Goal: Information Seeking & Learning: Learn about a topic

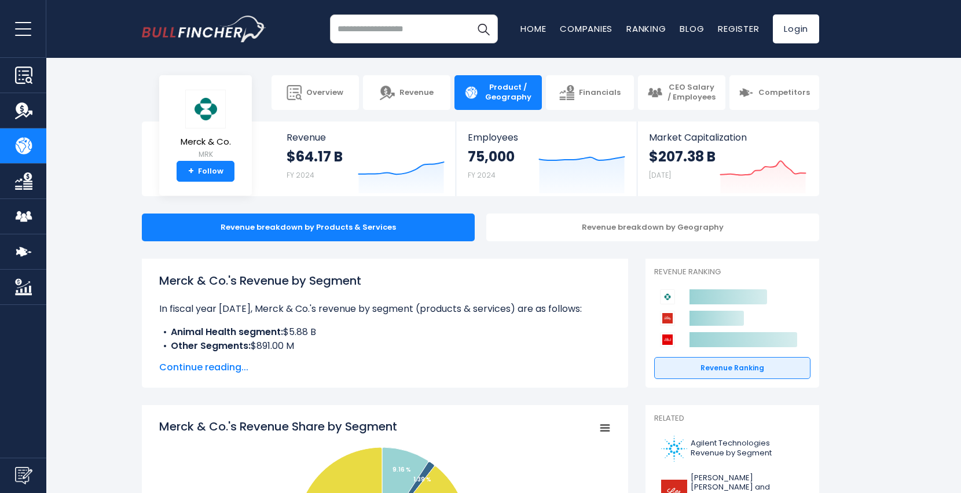
click at [378, 28] on input "search" at bounding box center [414, 28] width 168 height 29
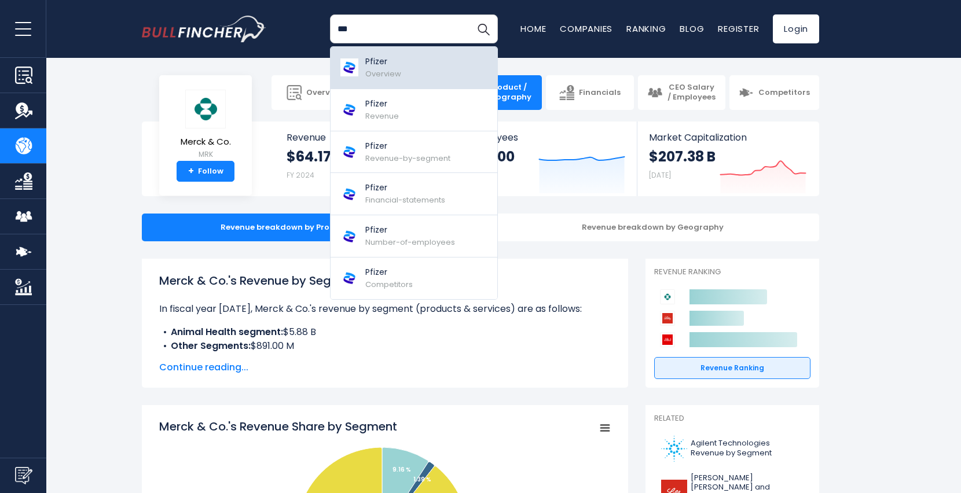
type input "***"
click at [379, 67] on p "Pfizer" at bounding box center [383, 62] width 36 height 12
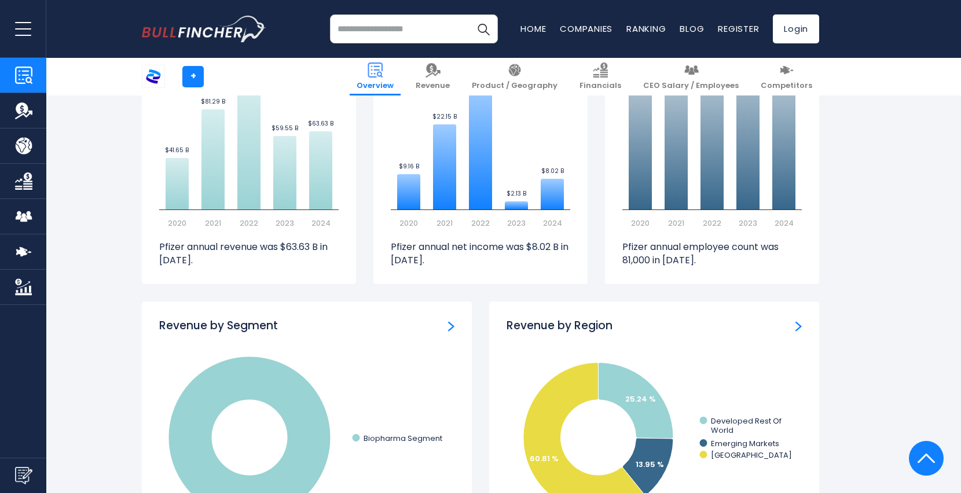
scroll to position [811, 0]
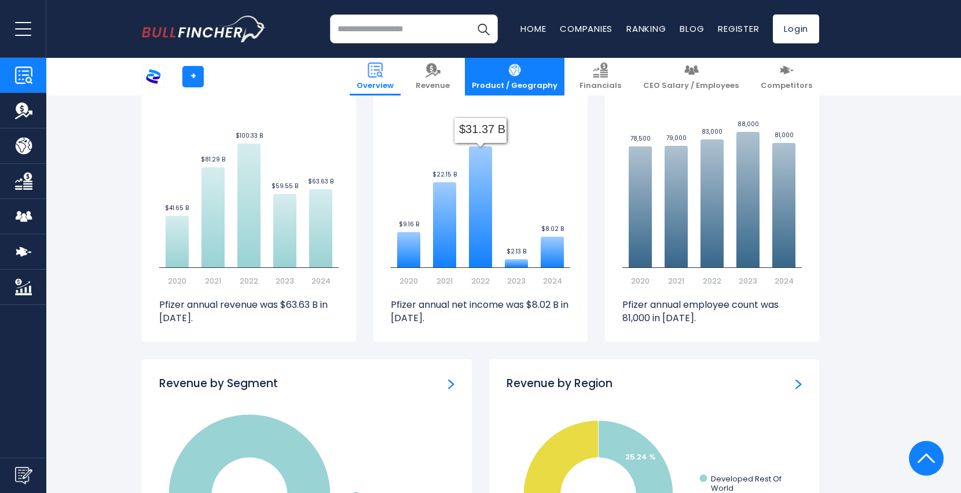
click at [535, 84] on span "Product / Geography" at bounding box center [515, 86] width 86 height 10
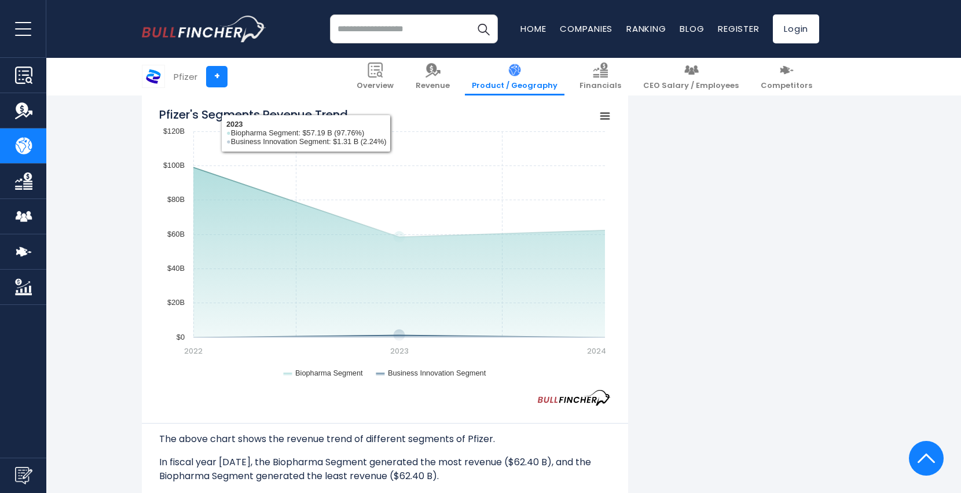
scroll to position [869, 0]
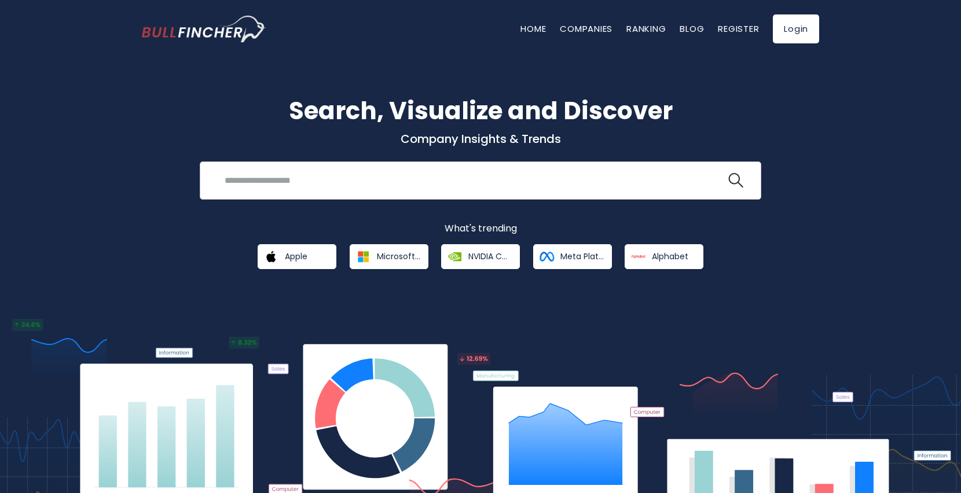
click at [240, 184] on input "search" at bounding box center [472, 180] width 509 height 21
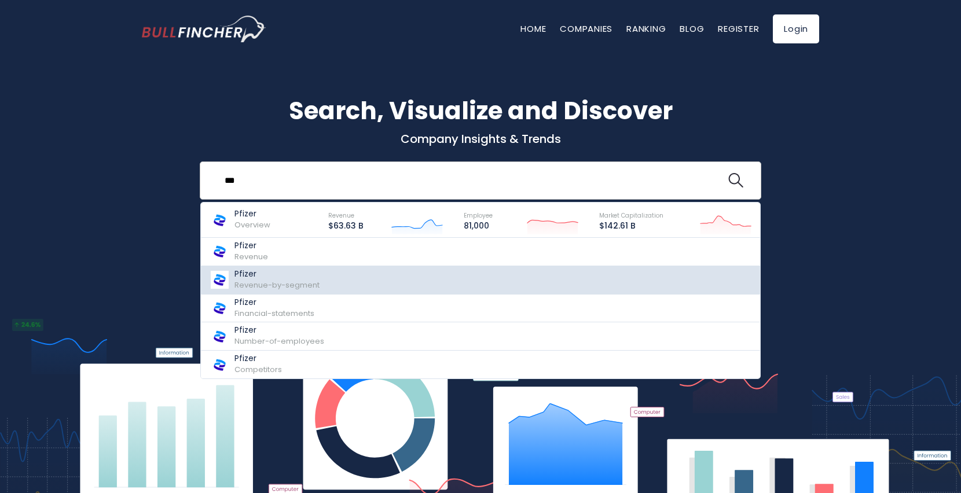
type input "***"
click at [253, 277] on p "Pfizer" at bounding box center [277, 274] width 85 height 10
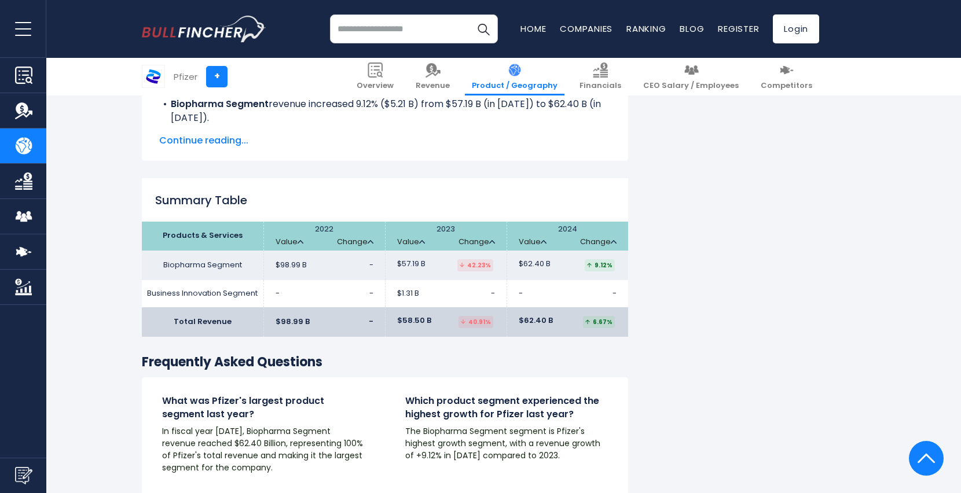
scroll to position [1634, 0]
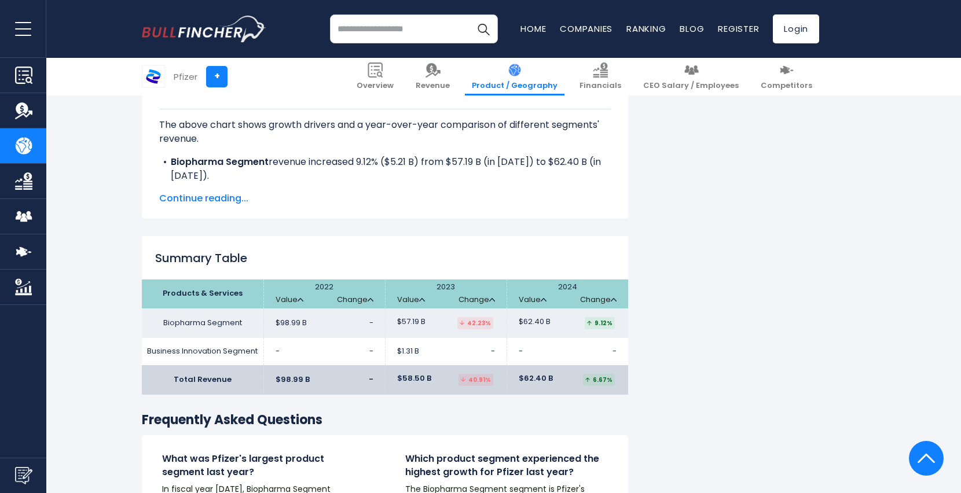
click at [235, 196] on span "Continue reading..." at bounding box center [385, 199] width 452 height 14
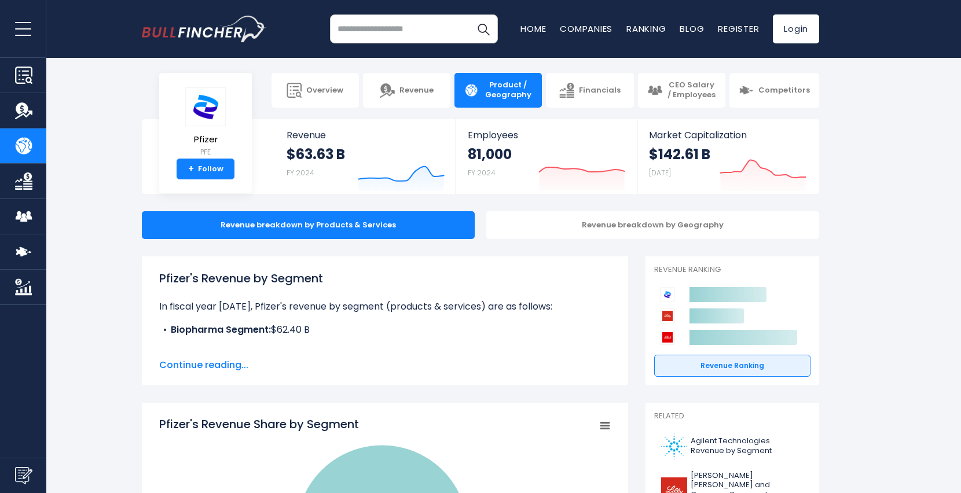
scroll to position [0, 0]
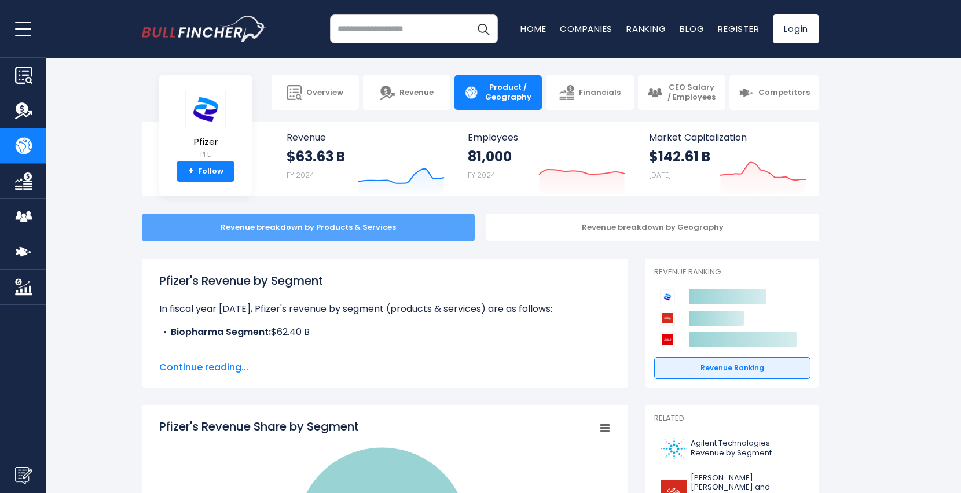
click at [340, 228] on div "Revenue breakdown by Products & Services" at bounding box center [308, 228] width 333 height 28
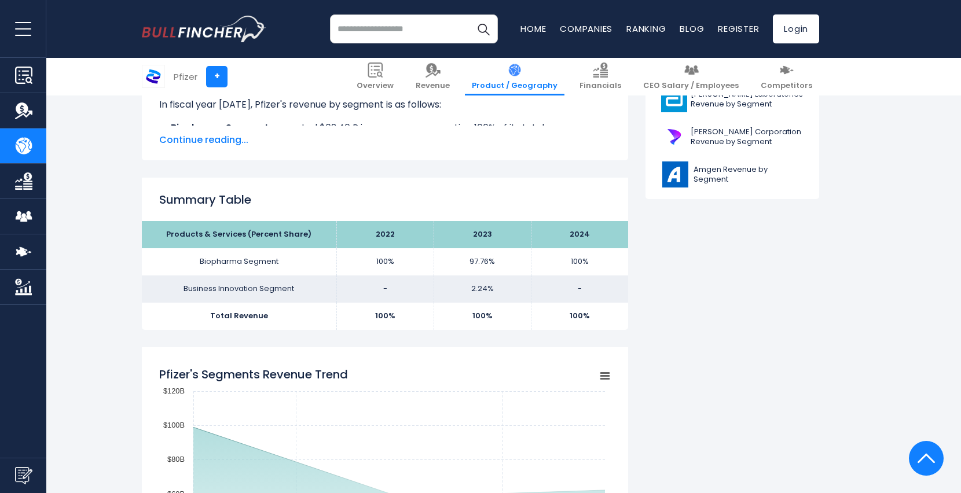
scroll to position [579, 0]
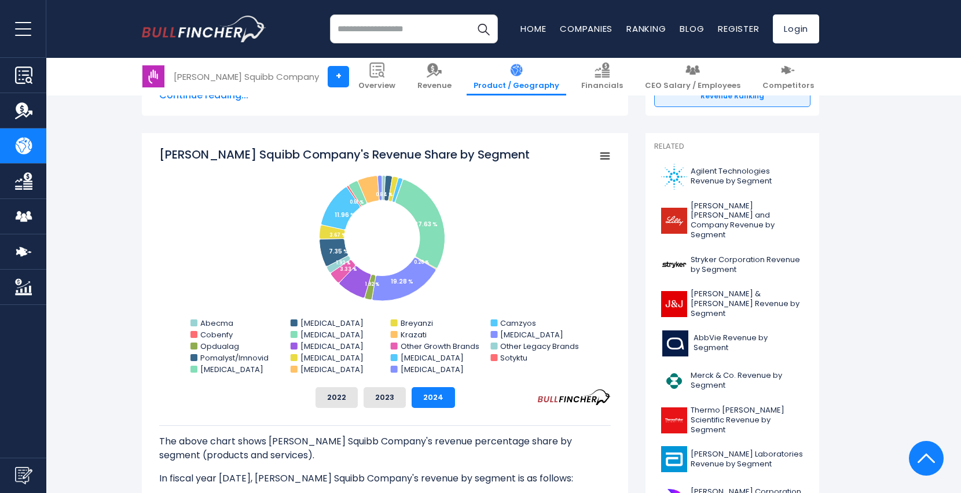
scroll to position [290, 0]
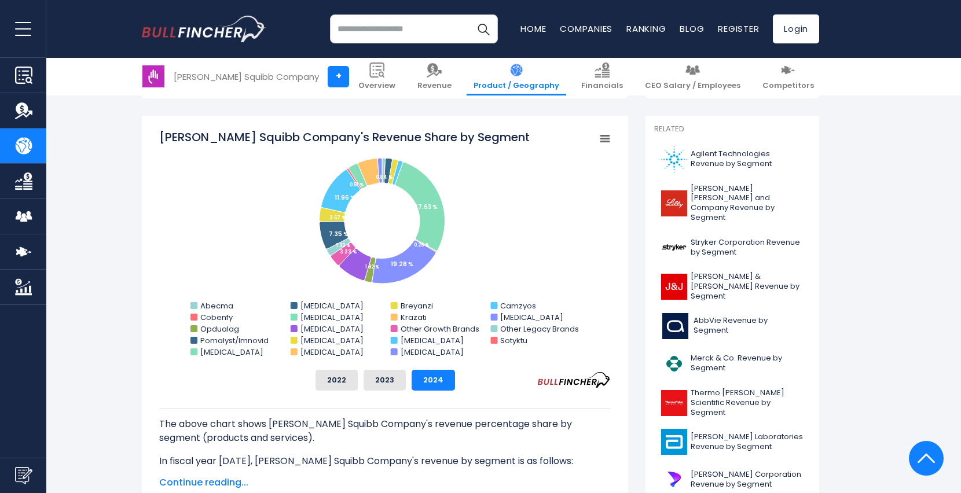
click at [607, 138] on rect "Bristol-Myers Squibb Company's Revenue Share by Segment" at bounding box center [605, 139] width 16 height 16
click at [464, 175] on rect "Bristol-Myers Squibb Company's Revenue Share by Segment" at bounding box center [385, 245] width 452 height 232
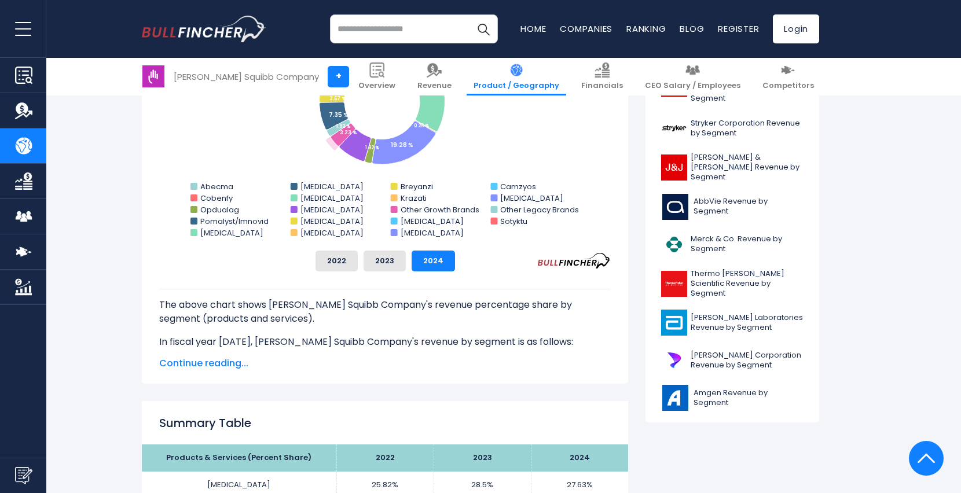
scroll to position [405, 0]
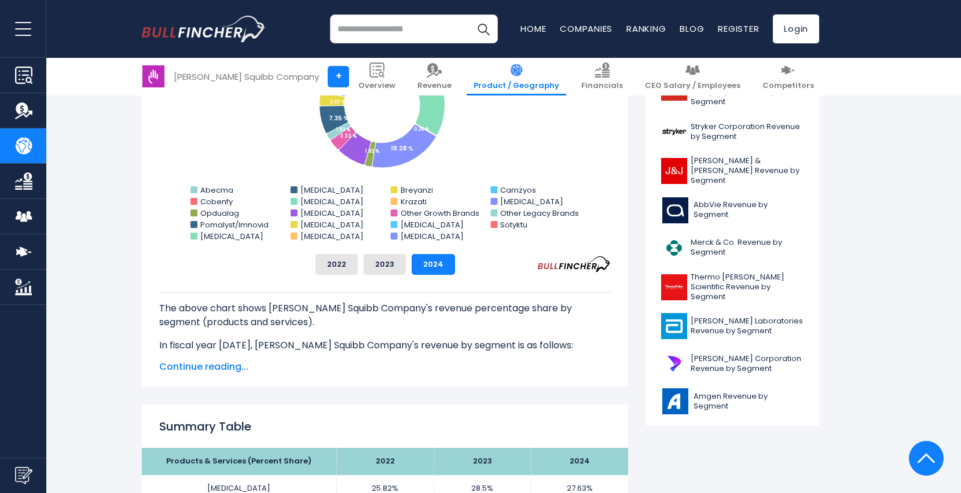
click at [393, 28] on input "search" at bounding box center [414, 28] width 168 height 29
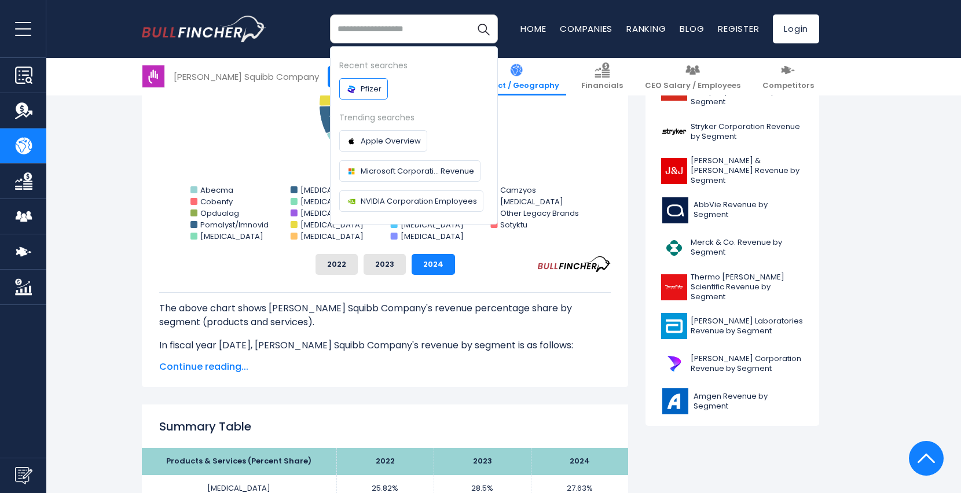
click at [365, 87] on span "Pfizer" at bounding box center [371, 89] width 21 height 12
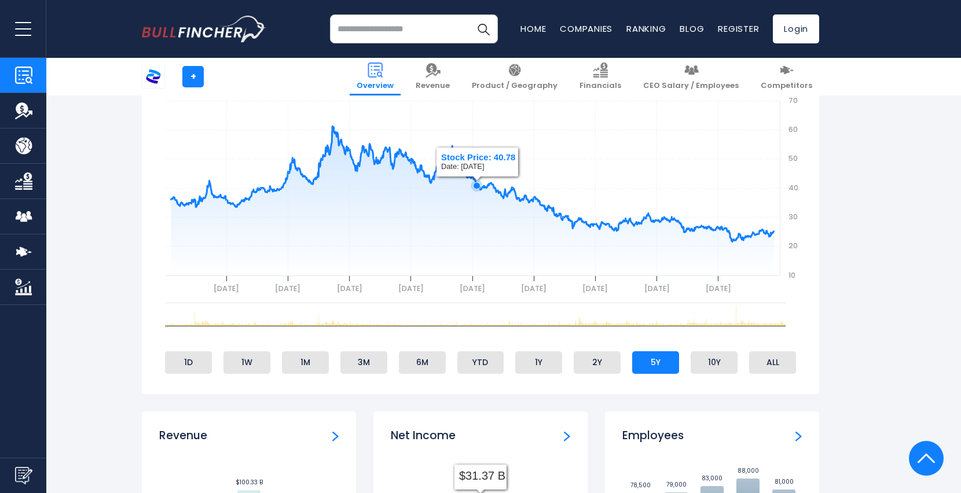
scroll to position [463, 0]
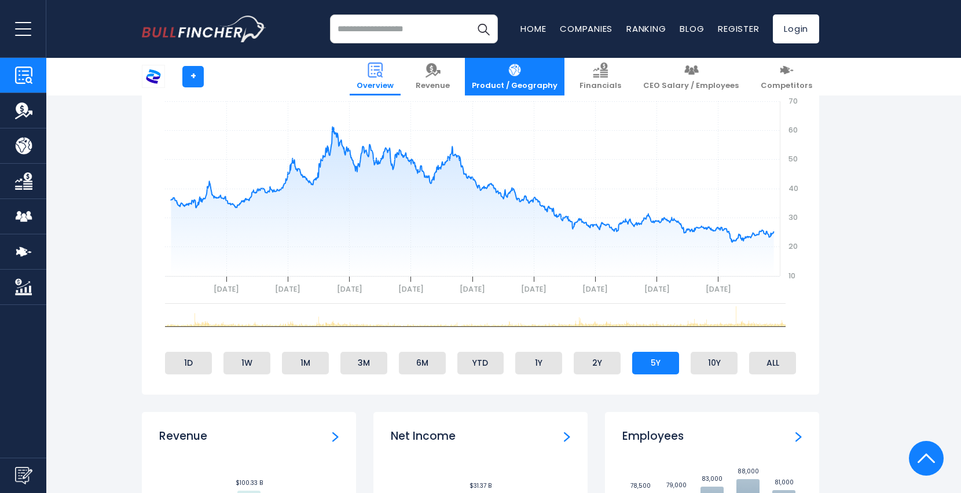
click at [531, 81] on span "Product / Geography" at bounding box center [515, 86] width 86 height 10
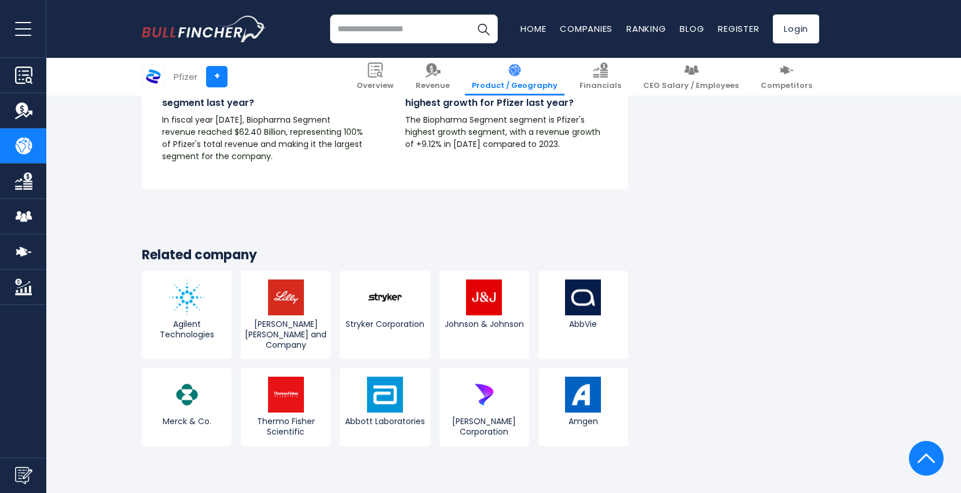
scroll to position [1969, 0]
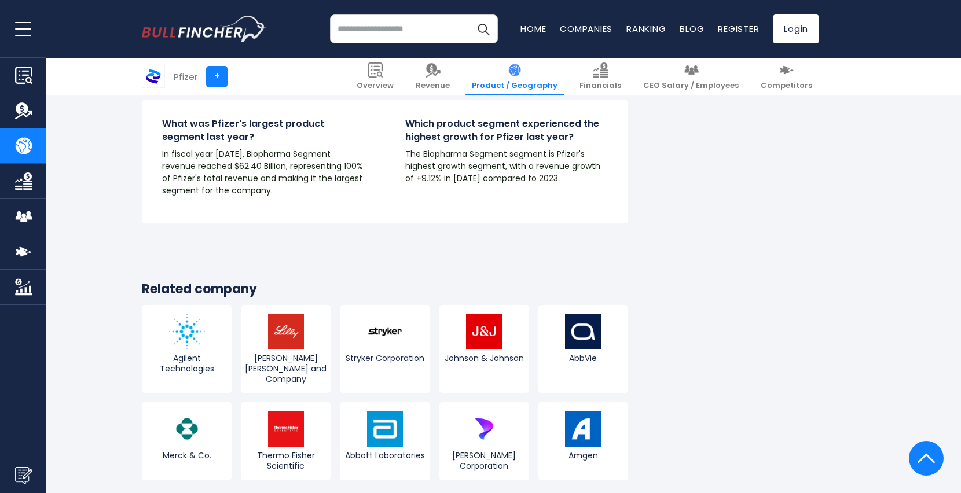
click at [26, 74] on img "Company Overview" at bounding box center [23, 75] width 17 height 17
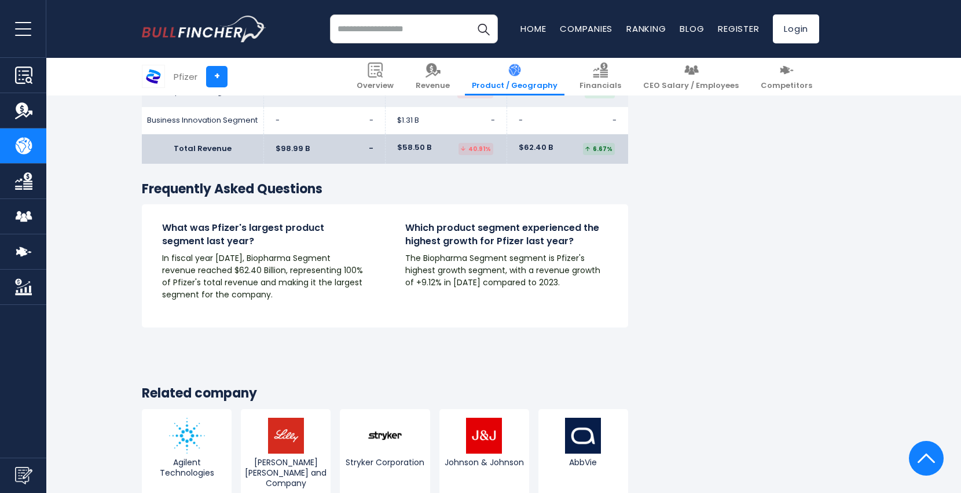
scroll to position [1795, 0]
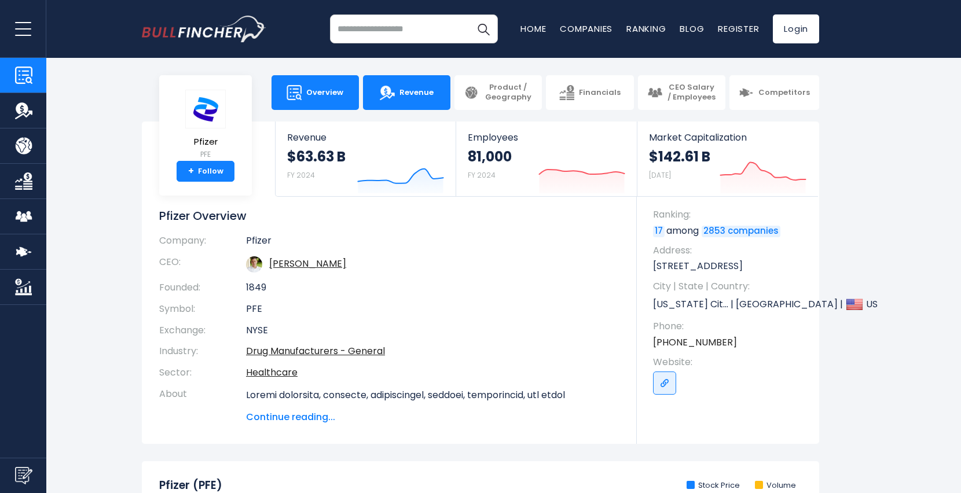
click at [416, 92] on span "Revenue" at bounding box center [417, 93] width 34 height 10
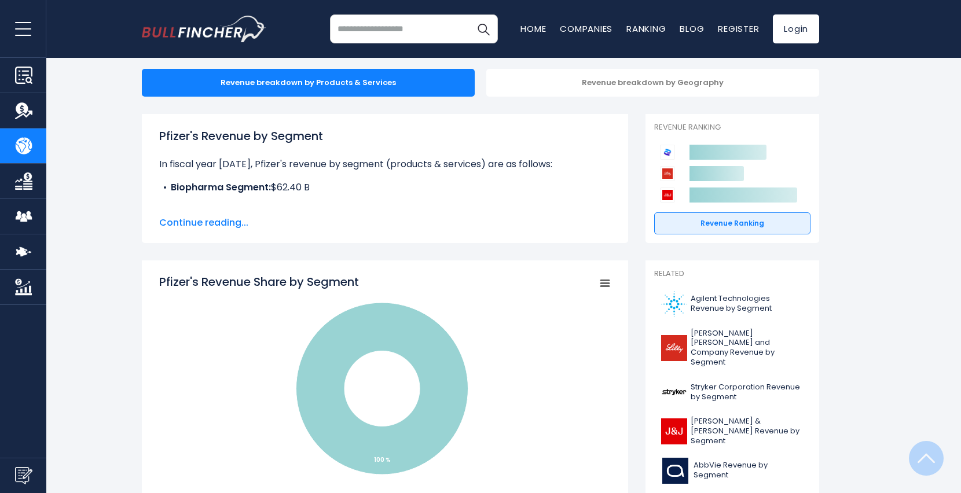
scroll to position [58, 0]
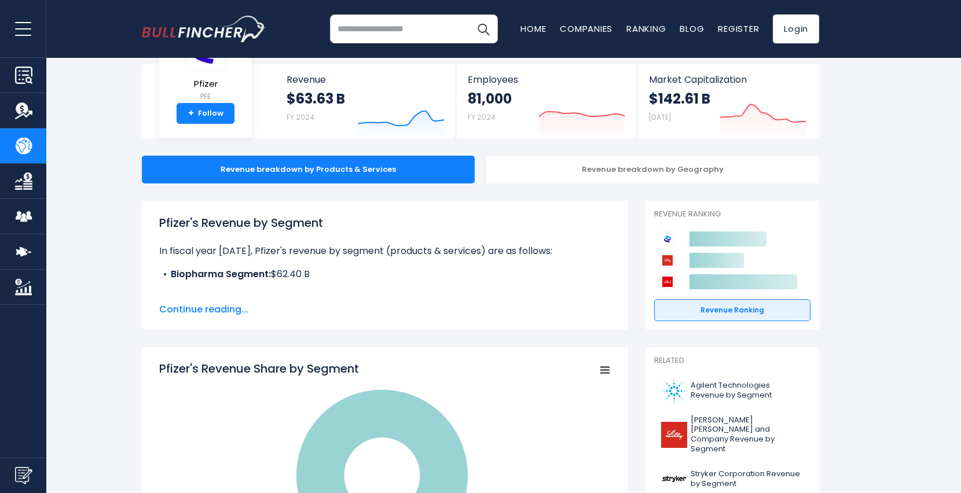
click at [237, 309] on span "Continue reading..." at bounding box center [385, 310] width 452 height 14
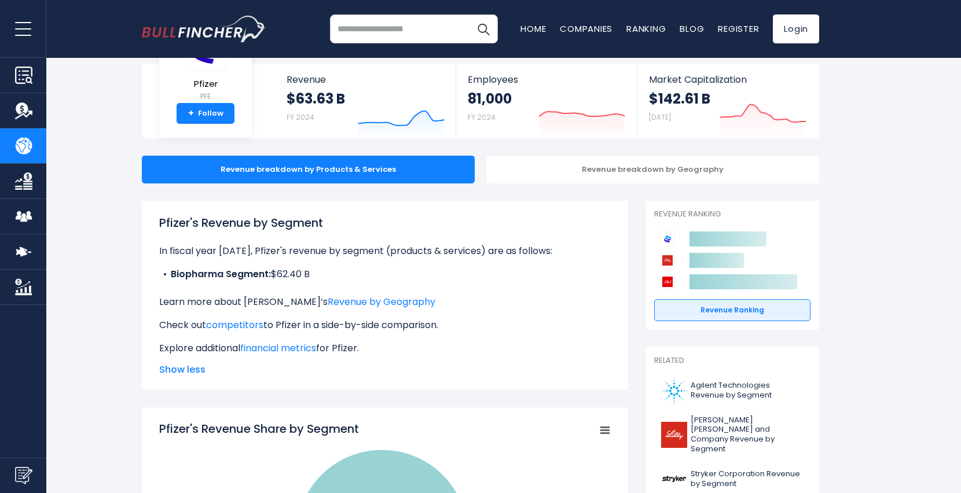
click at [22, 182] on img "Company Financials" at bounding box center [23, 181] width 17 height 17
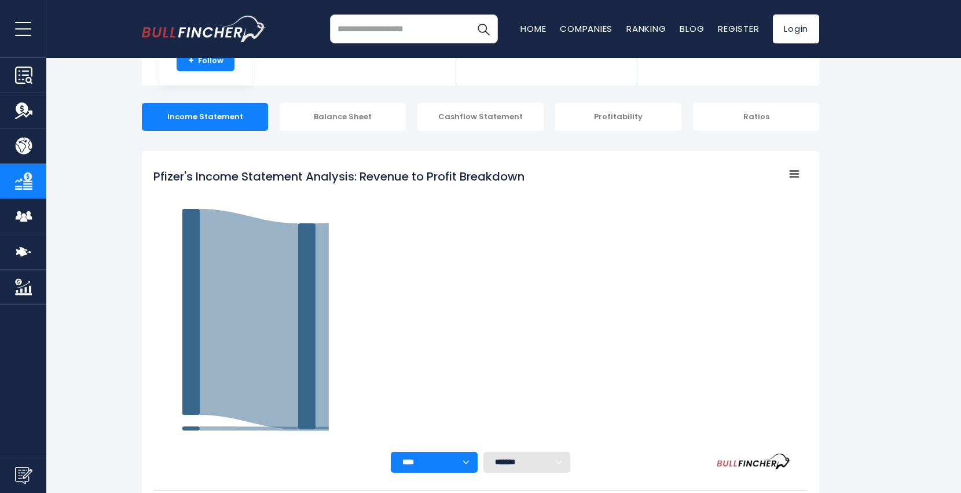
scroll to position [116, 0]
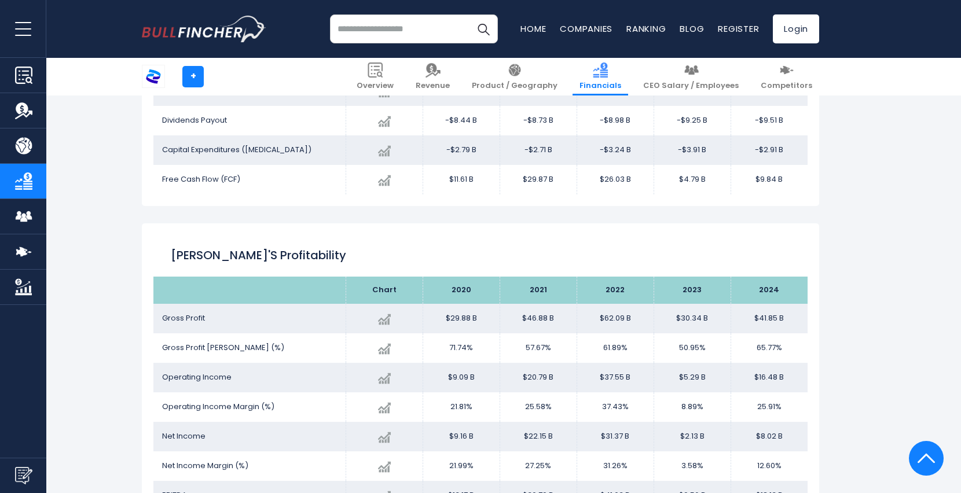
scroll to position [1438, 0]
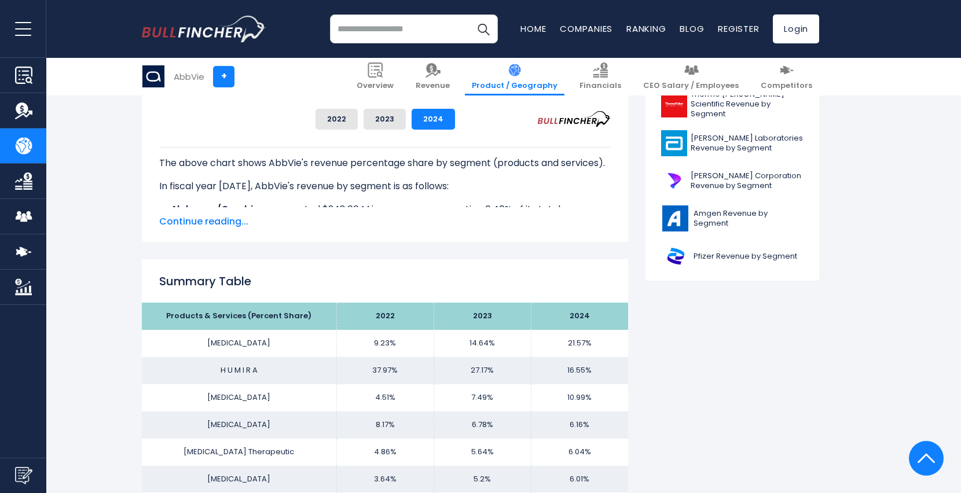
scroll to position [579, 0]
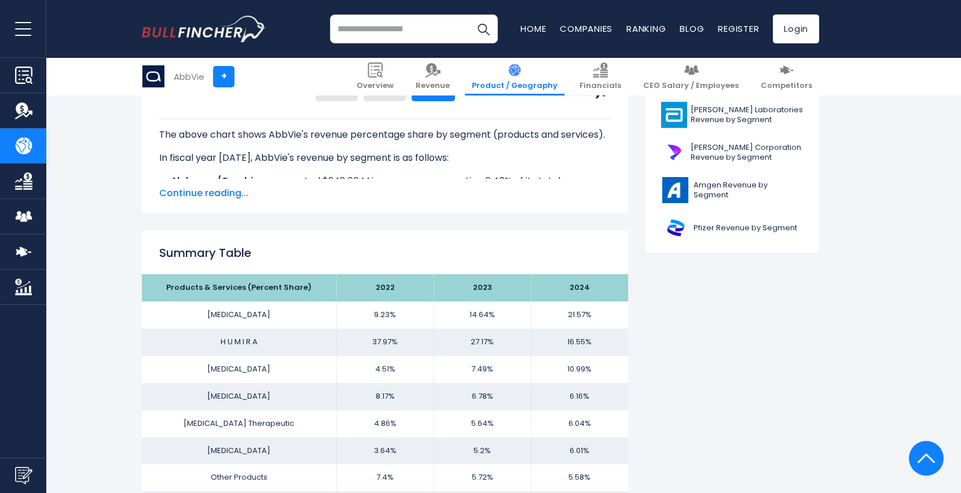
click at [239, 191] on span "Continue reading..." at bounding box center [385, 193] width 452 height 14
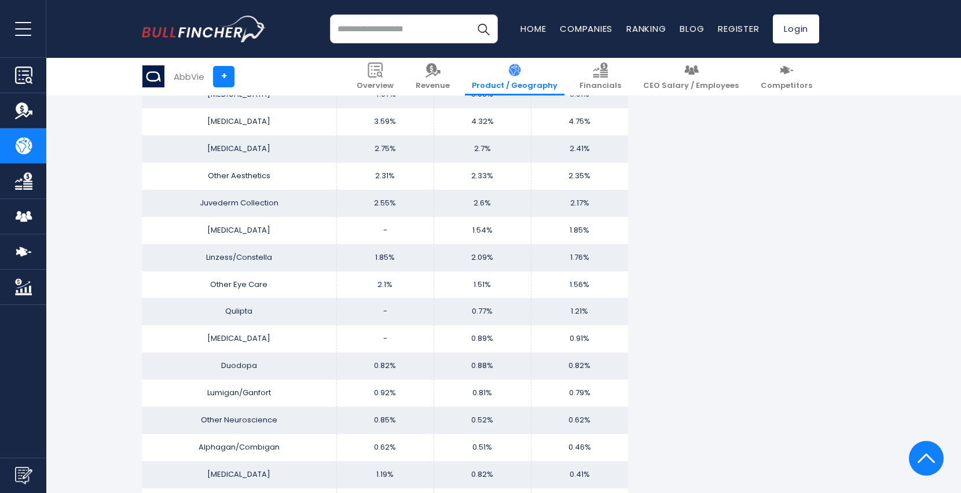
scroll to position [1332, 0]
click at [387, 27] on input "search" at bounding box center [414, 28] width 168 height 29
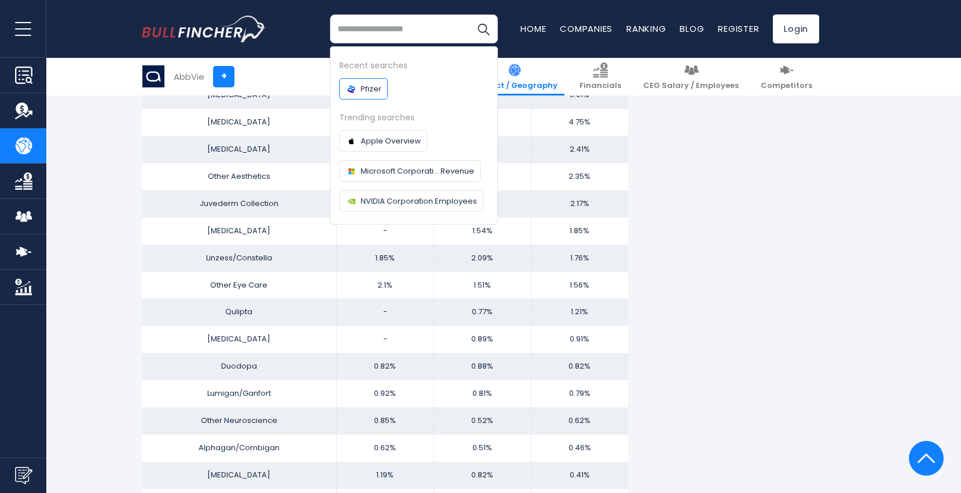
click at [364, 89] on span "Pfizer" at bounding box center [371, 89] width 21 height 12
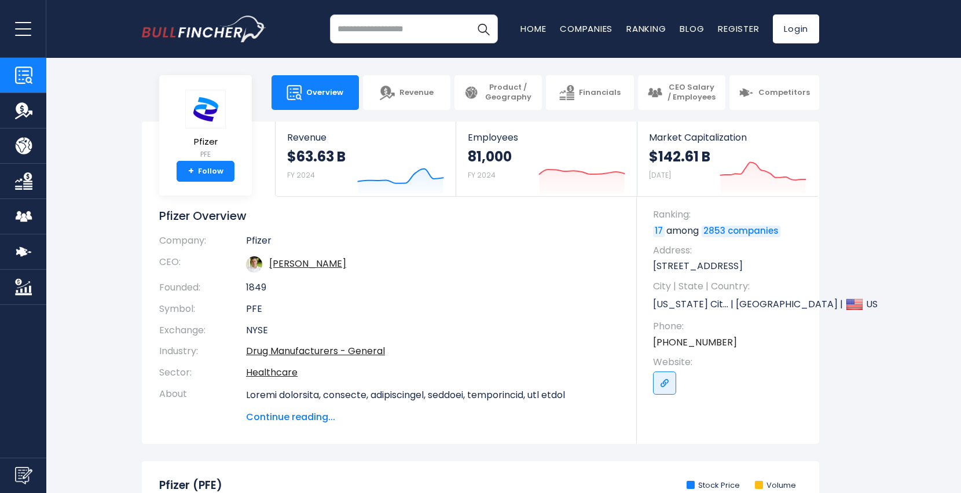
click at [20, 144] on img "Company Product/Geography" at bounding box center [23, 145] width 17 height 17
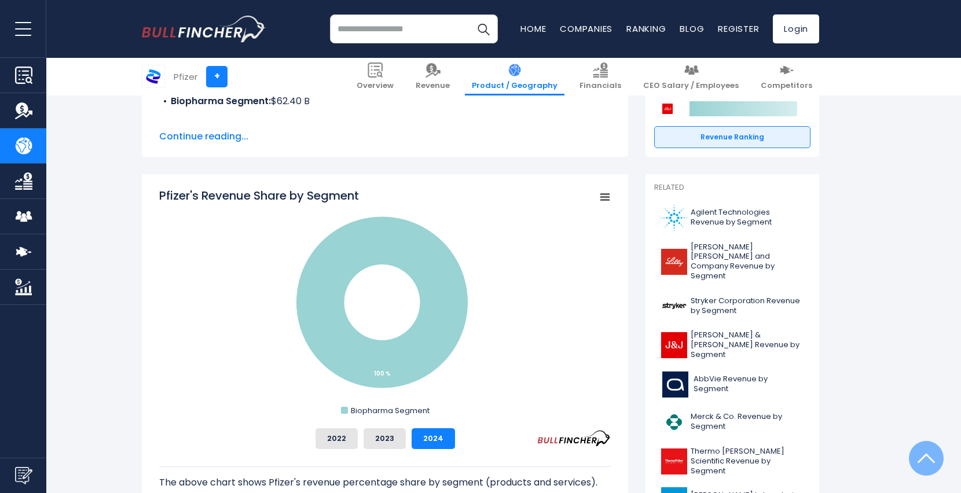
scroll to position [232, 0]
click at [225, 140] on span "Continue reading..." at bounding box center [385, 136] width 452 height 14
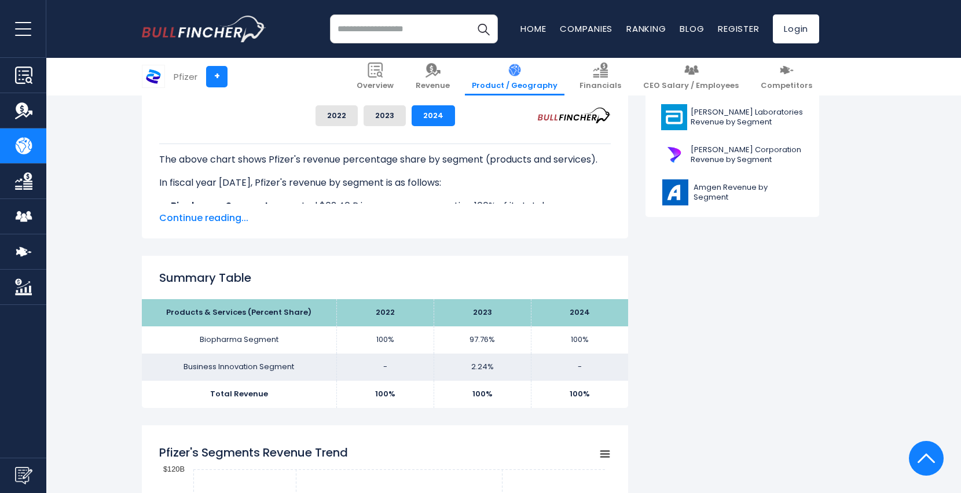
scroll to position [637, 0]
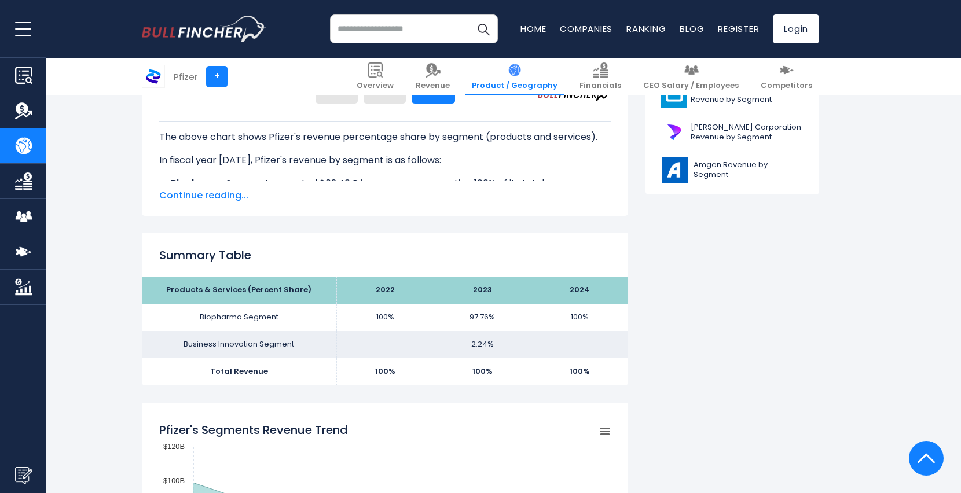
click at [222, 191] on span "Continue reading..." at bounding box center [385, 196] width 452 height 14
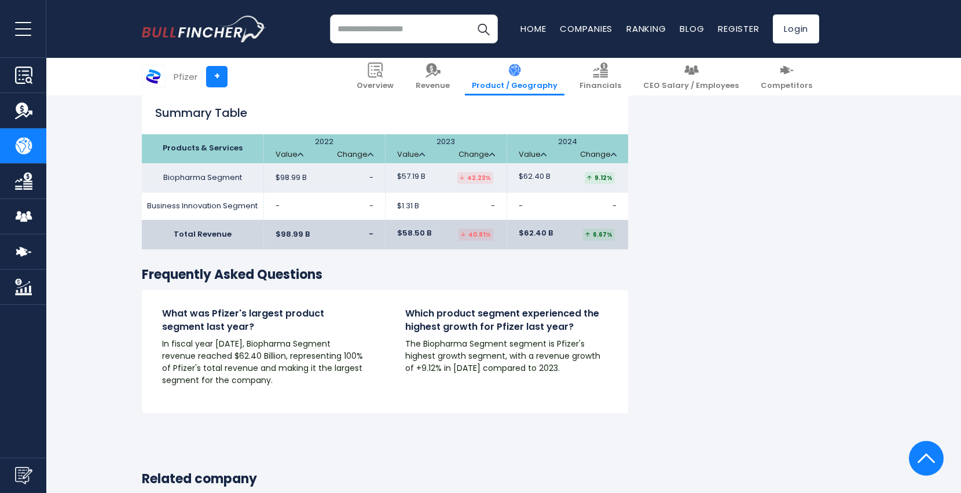
scroll to position [1911, 0]
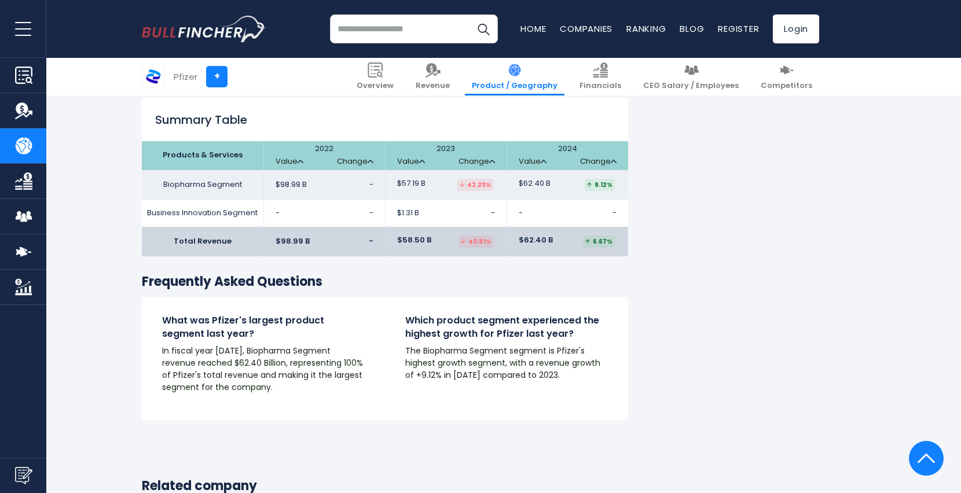
click at [27, 185] on img "Company Financials" at bounding box center [23, 181] width 17 height 17
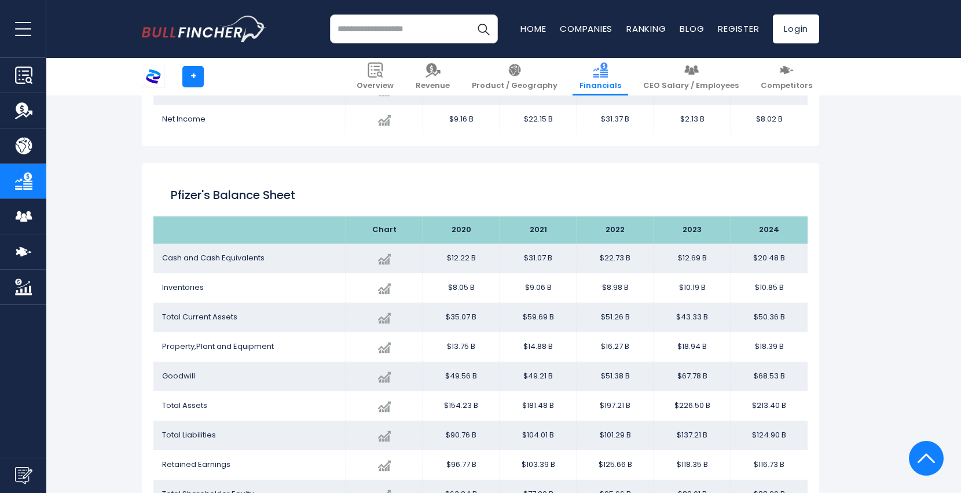
scroll to position [905, 0]
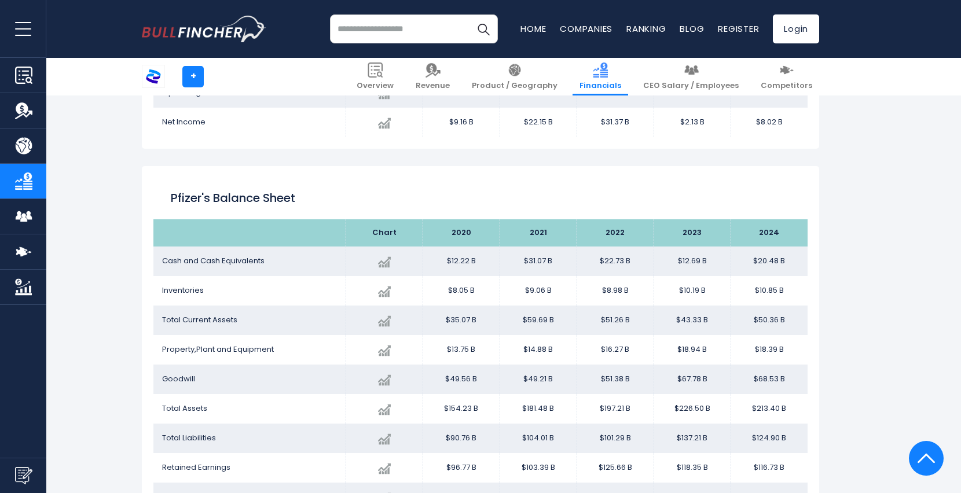
click at [353, 25] on input "search" at bounding box center [414, 28] width 168 height 29
